Goal: Task Accomplishment & Management: Manage account settings

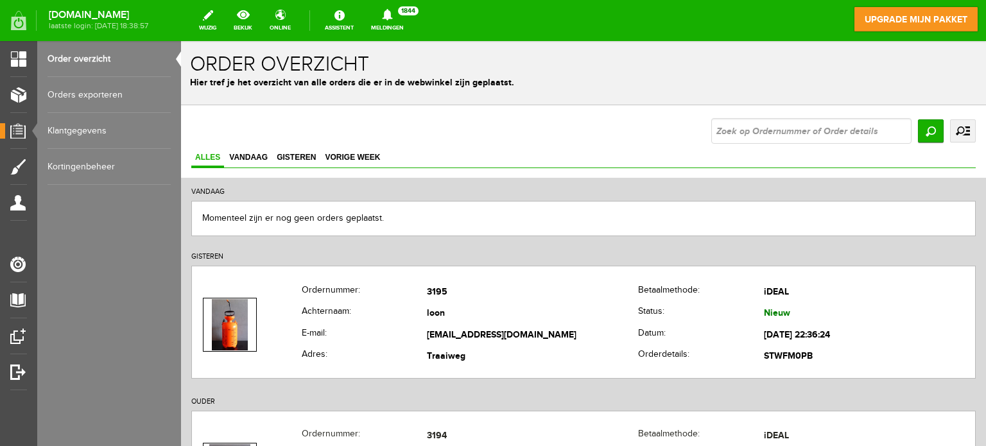
click at [168, 39] on div "[DOMAIN_NAME] laatste login: [DATE] 18:38:57 wijzig bekijk online Assistent Mel…" at bounding box center [493, 20] width 986 height 41
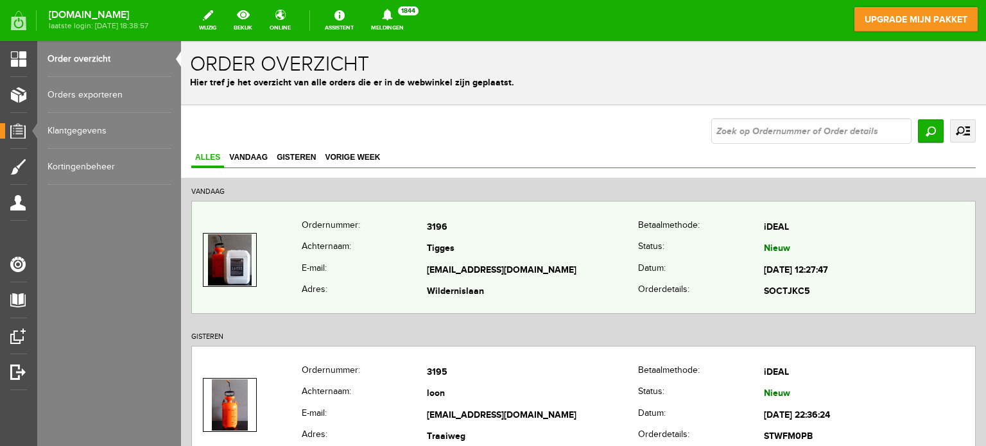
click at [494, 261] on td "[EMAIL_ADDRESS][DOMAIN_NAME]" at bounding box center [532, 271] width 211 height 22
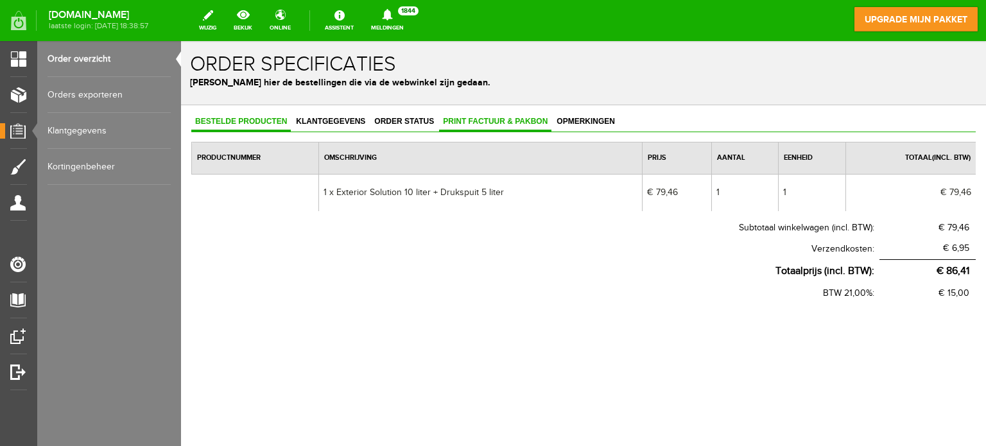
click at [453, 121] on span "Print factuur & pakbon" at bounding box center [495, 121] width 112 height 9
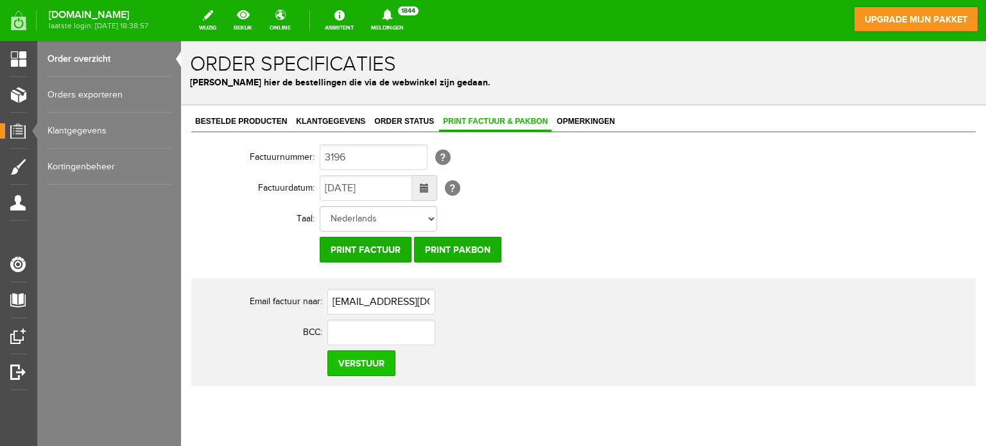
click at [350, 364] on input "Verstuur" at bounding box center [361, 363] width 68 height 26
click at [361, 252] on input "Print factuur" at bounding box center [366, 250] width 92 height 26
click at [467, 244] on input "Print pakbon" at bounding box center [457, 250] width 87 height 26
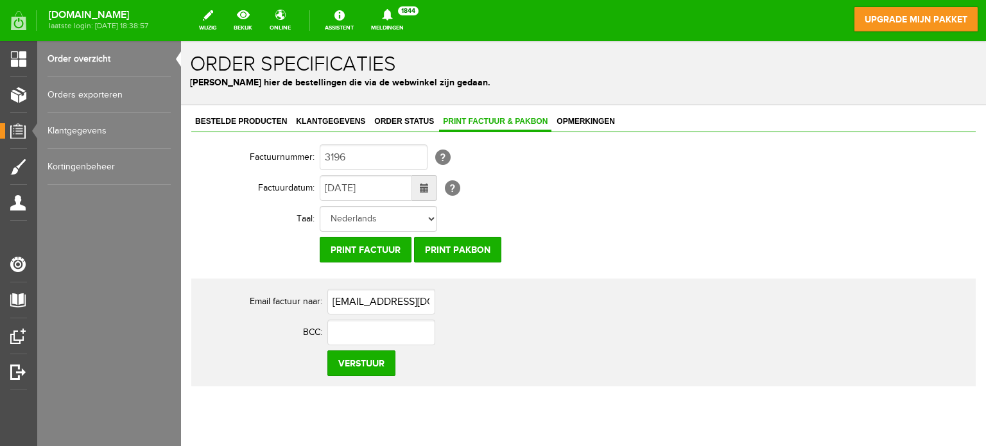
click at [79, 57] on link "Order overzicht" at bounding box center [108, 59] width 123 height 36
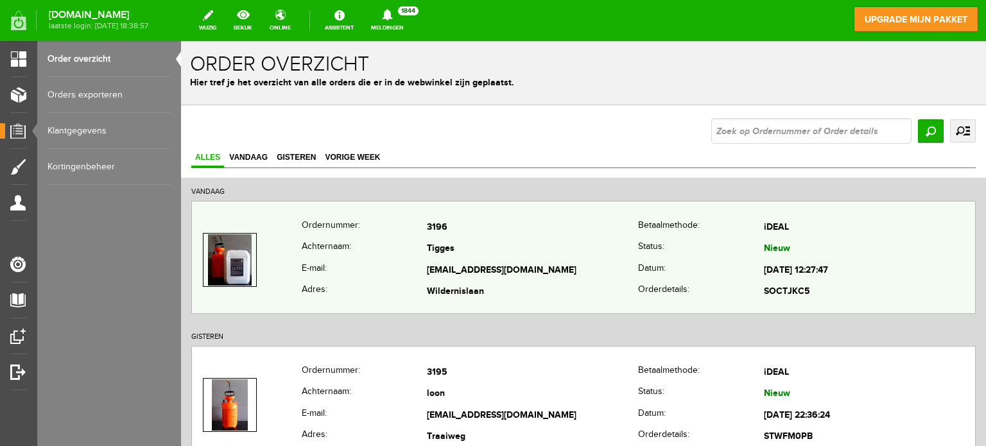
click at [471, 239] on td "Tigges" at bounding box center [532, 250] width 211 height 22
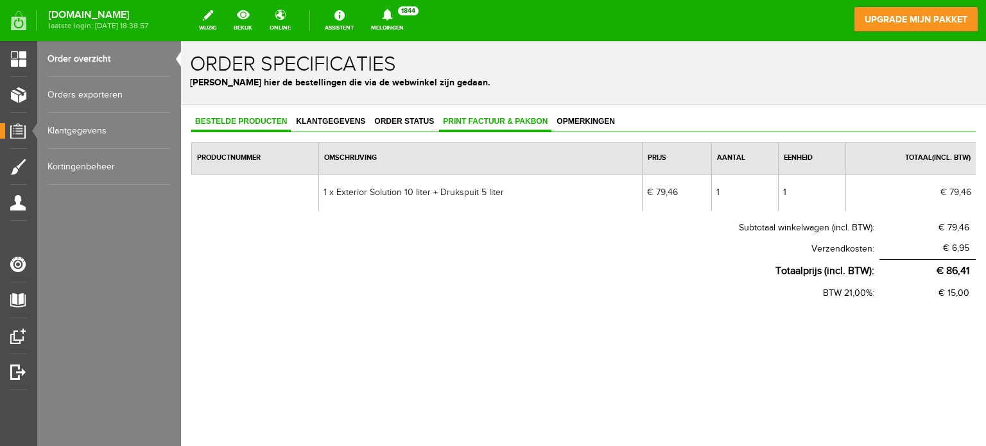
click at [502, 122] on span "Print factuur & pakbon" at bounding box center [495, 121] width 112 height 9
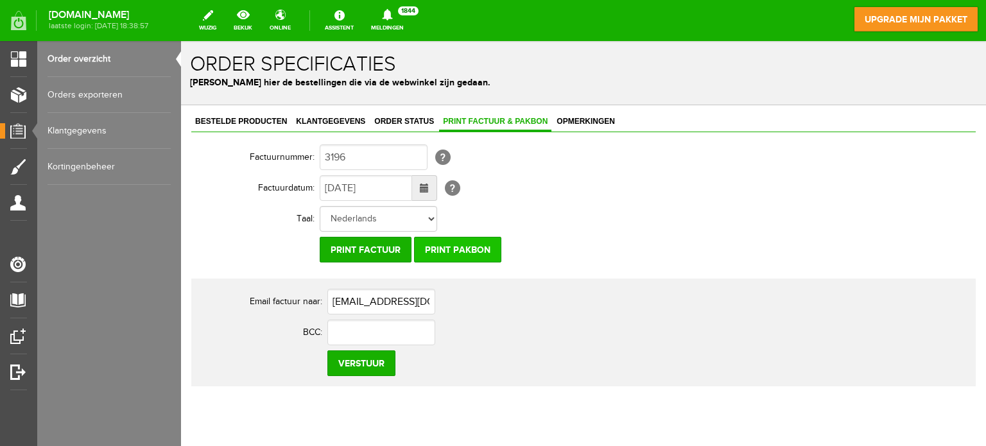
click at [467, 252] on input "Print pakbon" at bounding box center [457, 250] width 87 height 26
click at [73, 58] on link "Order overzicht" at bounding box center [108, 59] width 123 height 36
